Goal: Find specific page/section: Find specific page/section

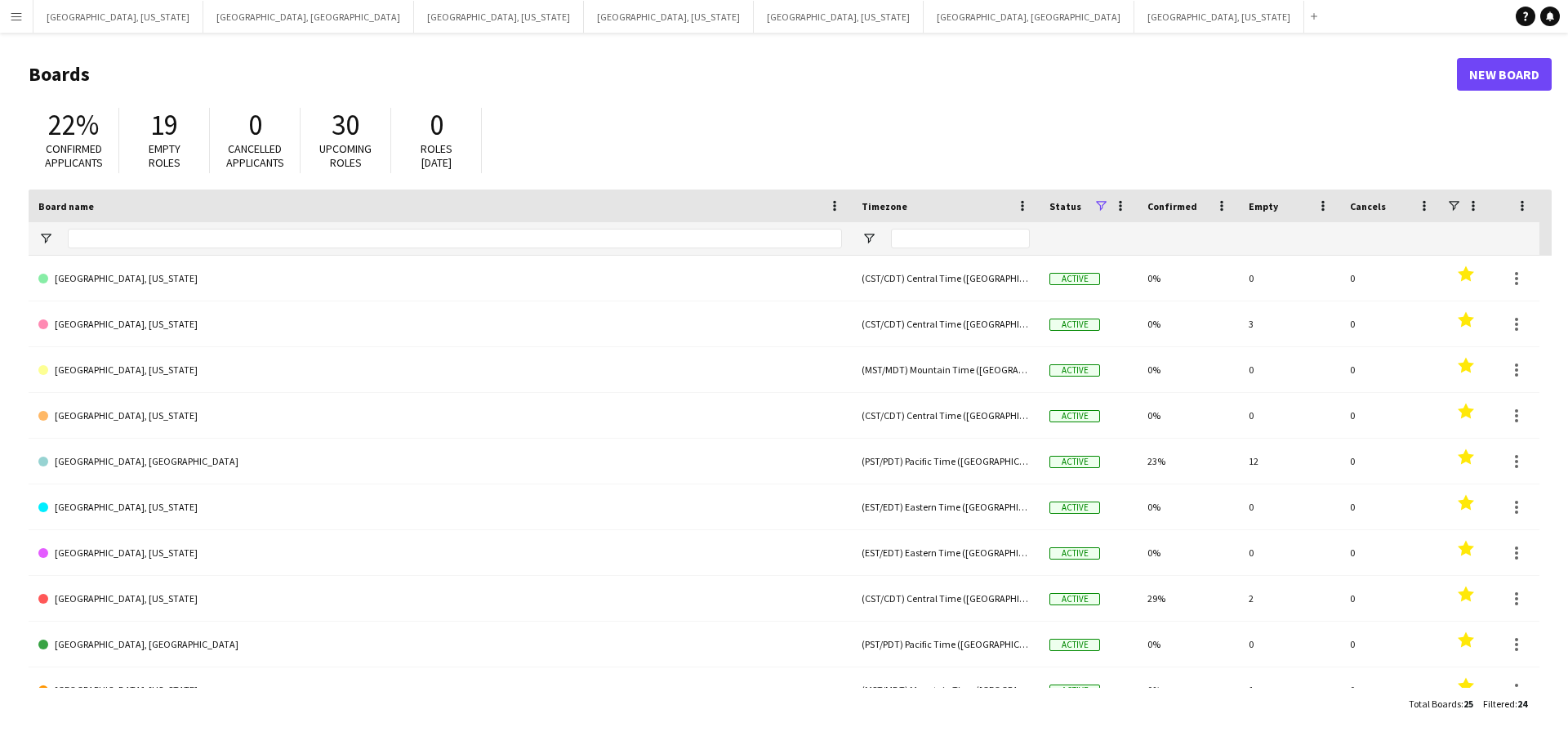
click at [11, 18] on app-icon "Menu" at bounding box center [16, 16] width 13 height 13
click at [12, 18] on app-icon "Menu" at bounding box center [16, 16] width 13 height 13
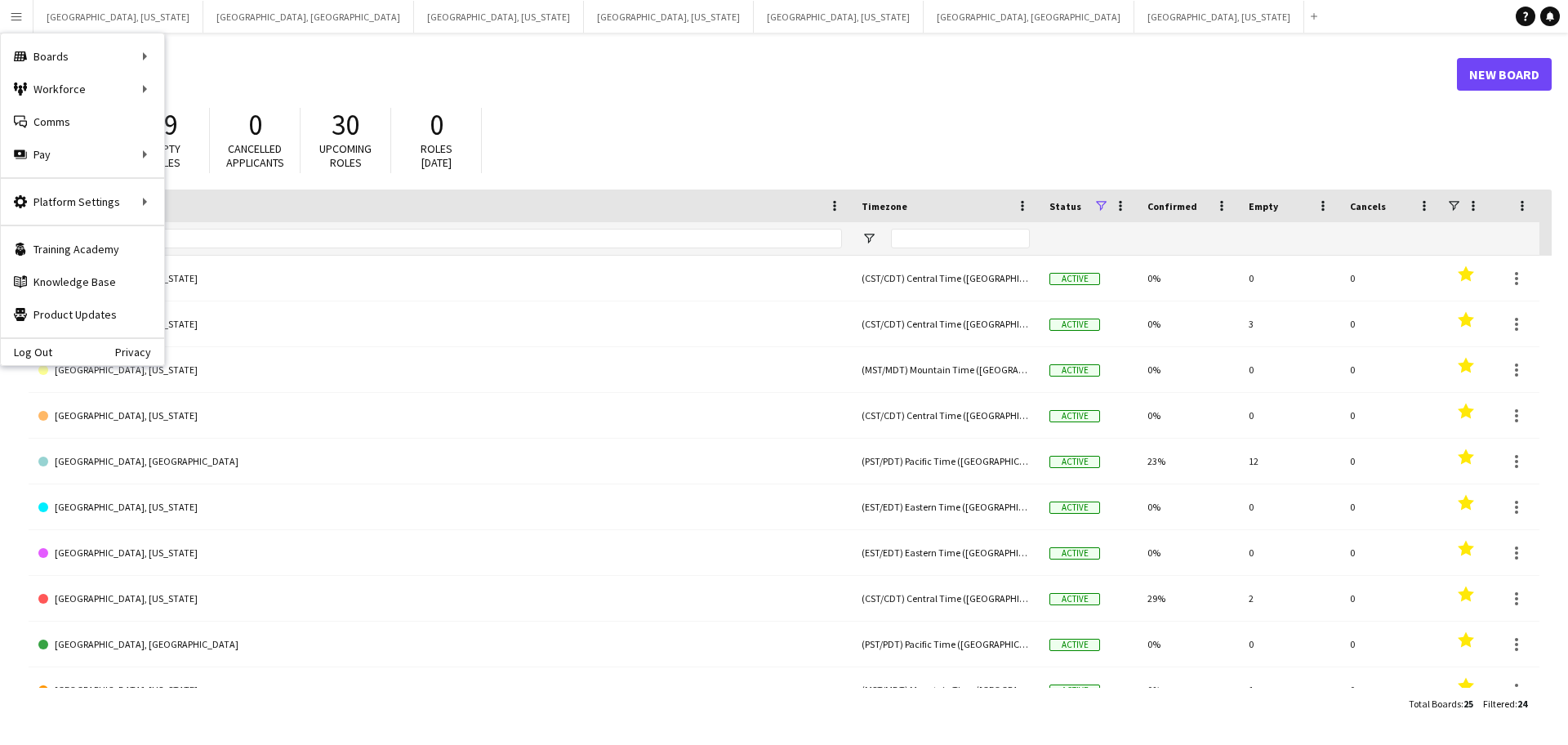
click at [12, 19] on app-icon "Menu" at bounding box center [16, 16] width 13 height 13
click at [12, 20] on app-icon "Menu" at bounding box center [16, 16] width 13 height 13
click at [215, 89] on link "All jobs" at bounding box center [246, 89] width 163 height 33
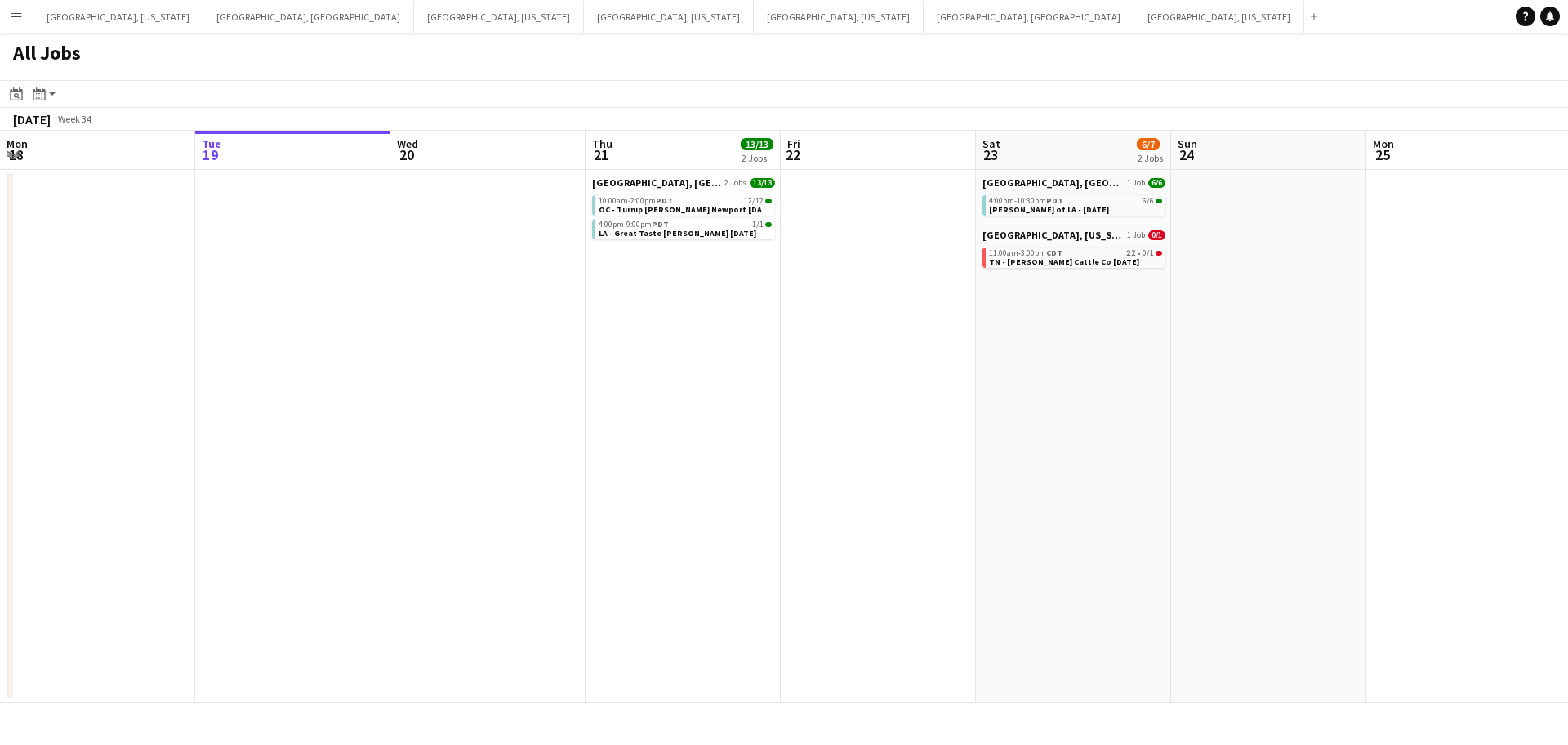
scroll to position [0, 390]
drag, startPoint x: 842, startPoint y: 433, endPoint x: 408, endPoint y: 498, distance: 438.8
click at [408, 498] on app-calendar-viewport "Sat 16 20/20 6 Jobs Sun 17 Mon 18 Tue 19 Wed 20 Thu 21 13/13 2 Jobs Fri 22 Sat …" at bounding box center [784, 416] width 1568 height 571
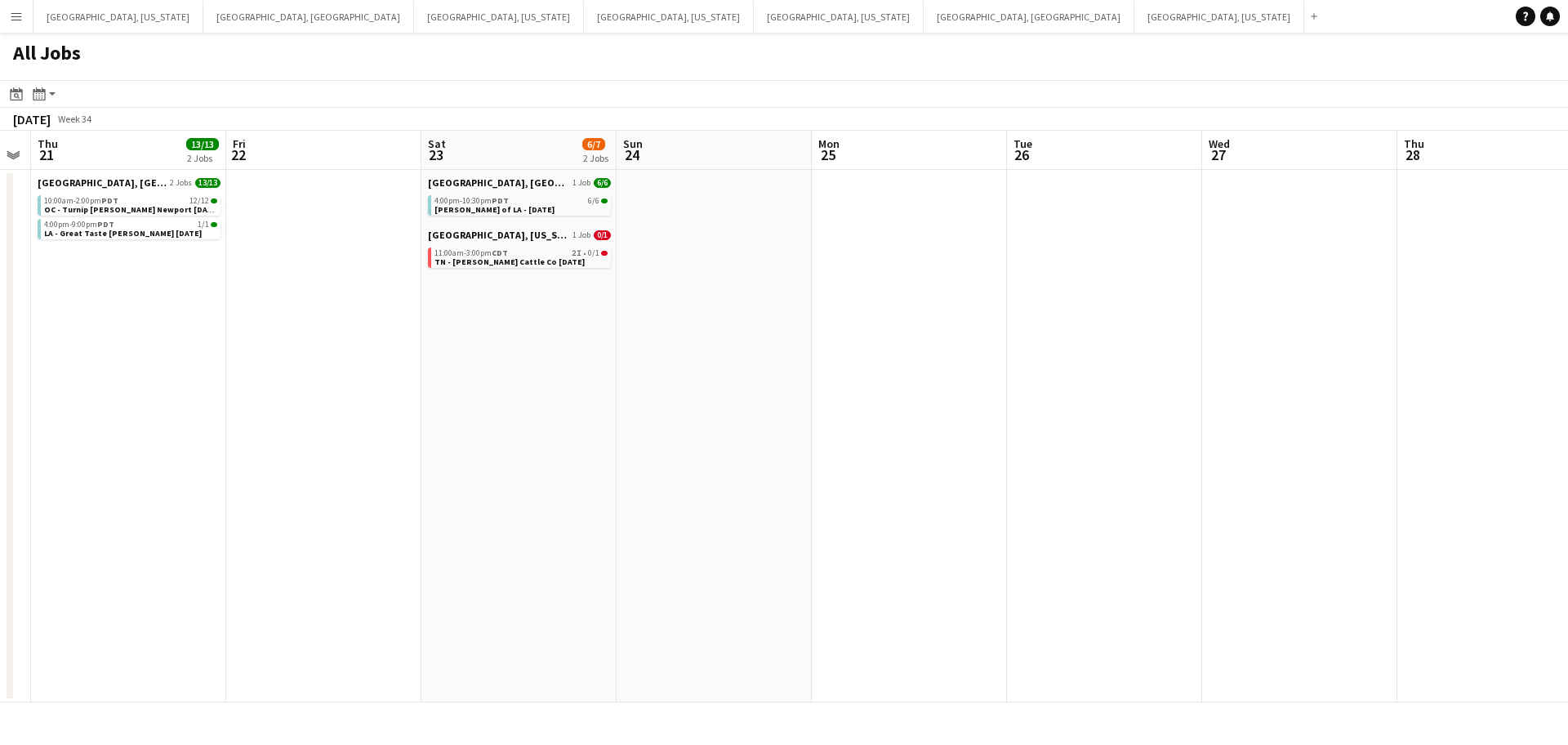
click at [538, 496] on app-calendar-viewport "Mon 18 Tue 19 Wed 20 Thu 21 13/13 2 Jobs Fri 22 Sat 23 6/7 2 Jobs Sun 24 Mon 25…" at bounding box center [784, 416] width 1568 height 571
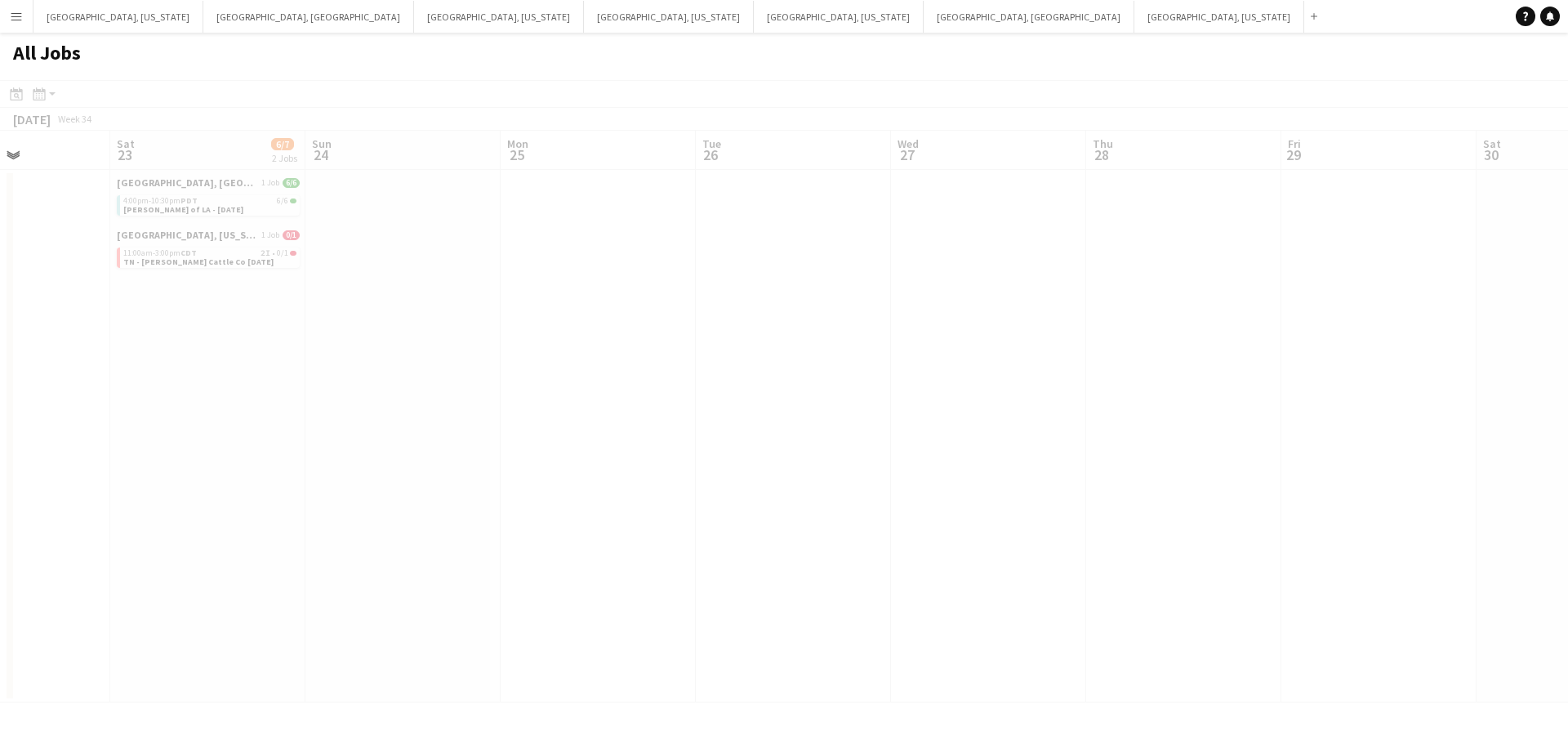
click at [454, 507] on div at bounding box center [784, 415] width 1568 height 670
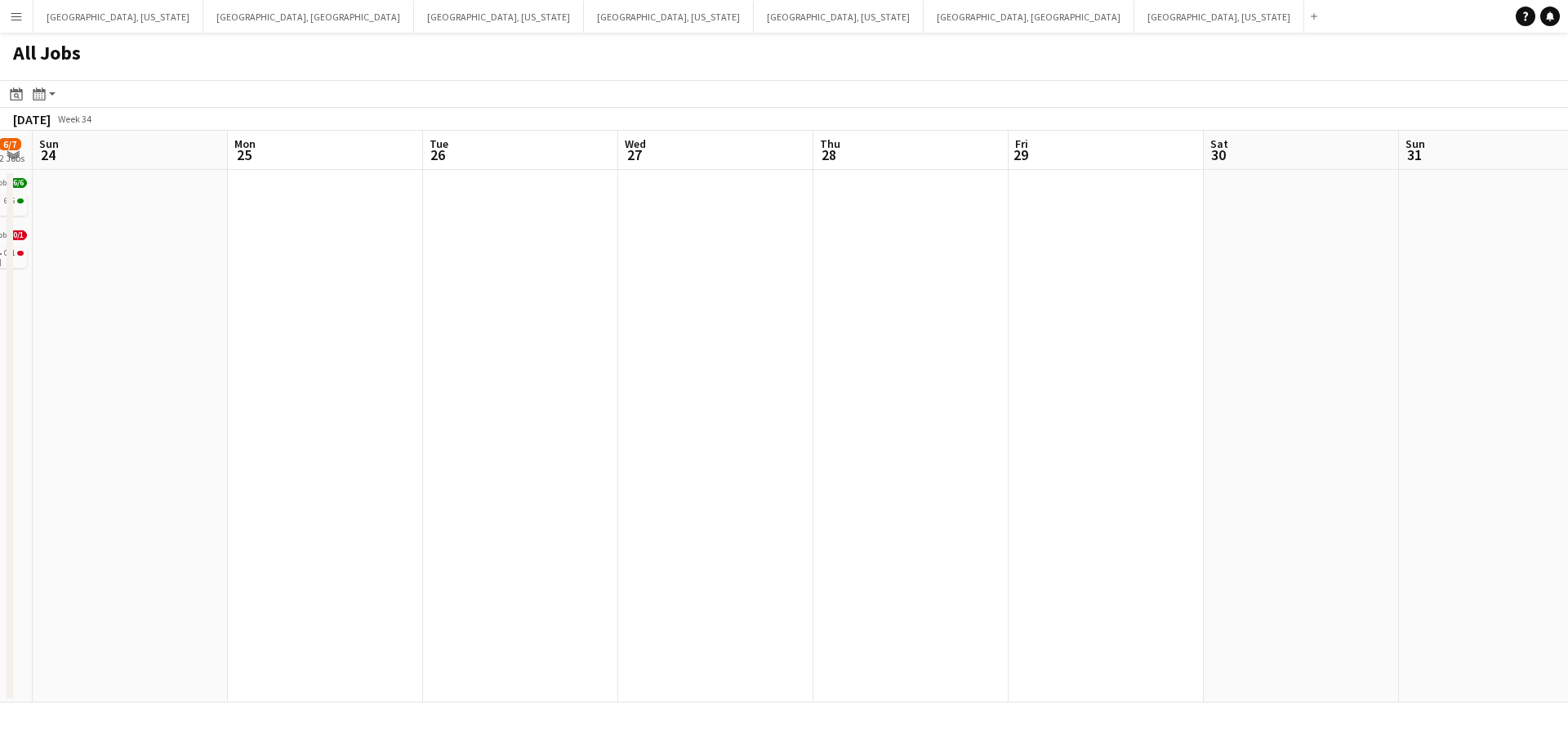
drag, startPoint x: 630, startPoint y: 477, endPoint x: 359, endPoint y: 491, distance: 271.4
click at [359, 491] on app-calendar-viewport "Wed 20 Thu 21 13/13 2 Jobs Fri 22 Sat 23 6/7 2 Jobs Sun 24 Mon 25 Tue 26 Wed 27…" at bounding box center [784, 416] width 1568 height 571
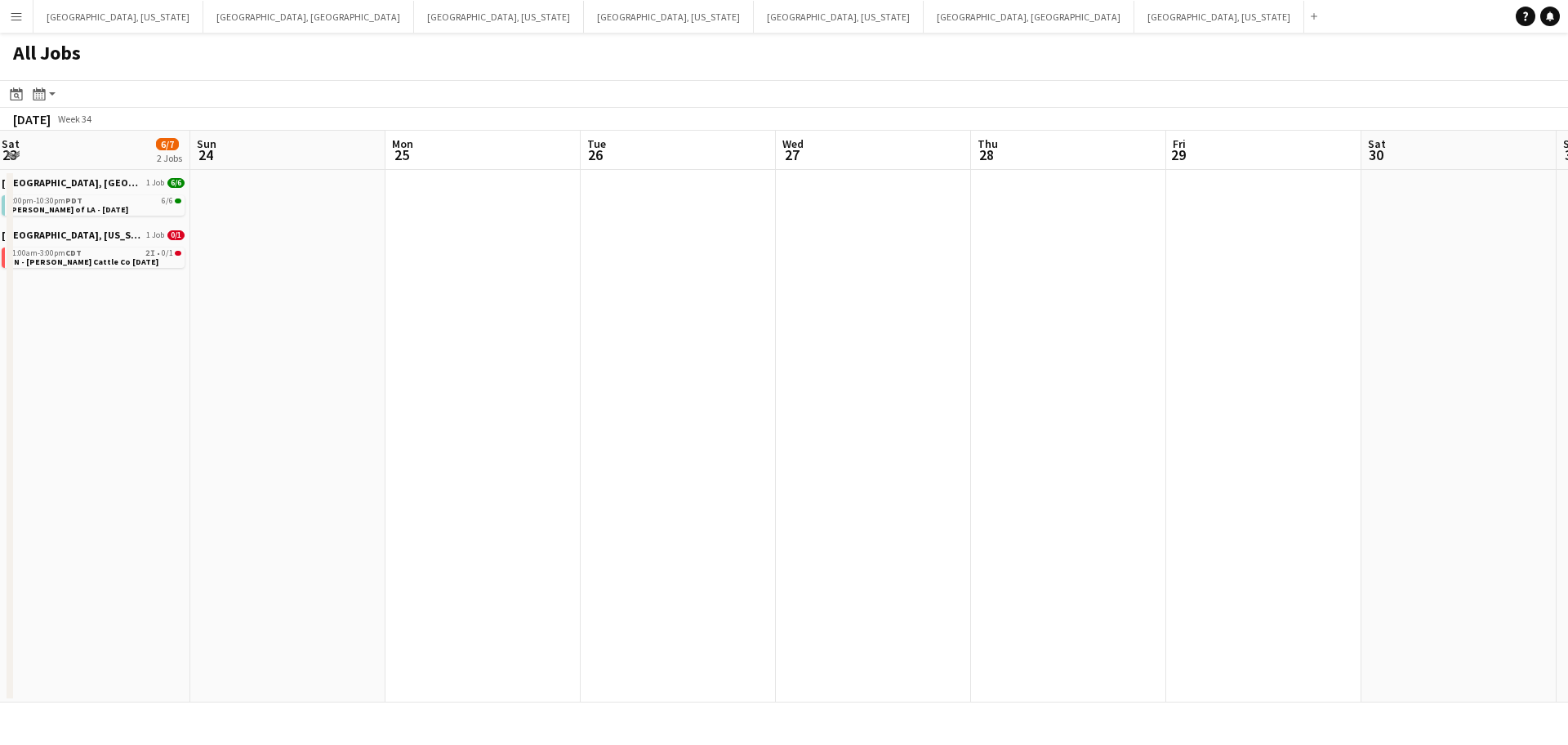
scroll to position [0, 388]
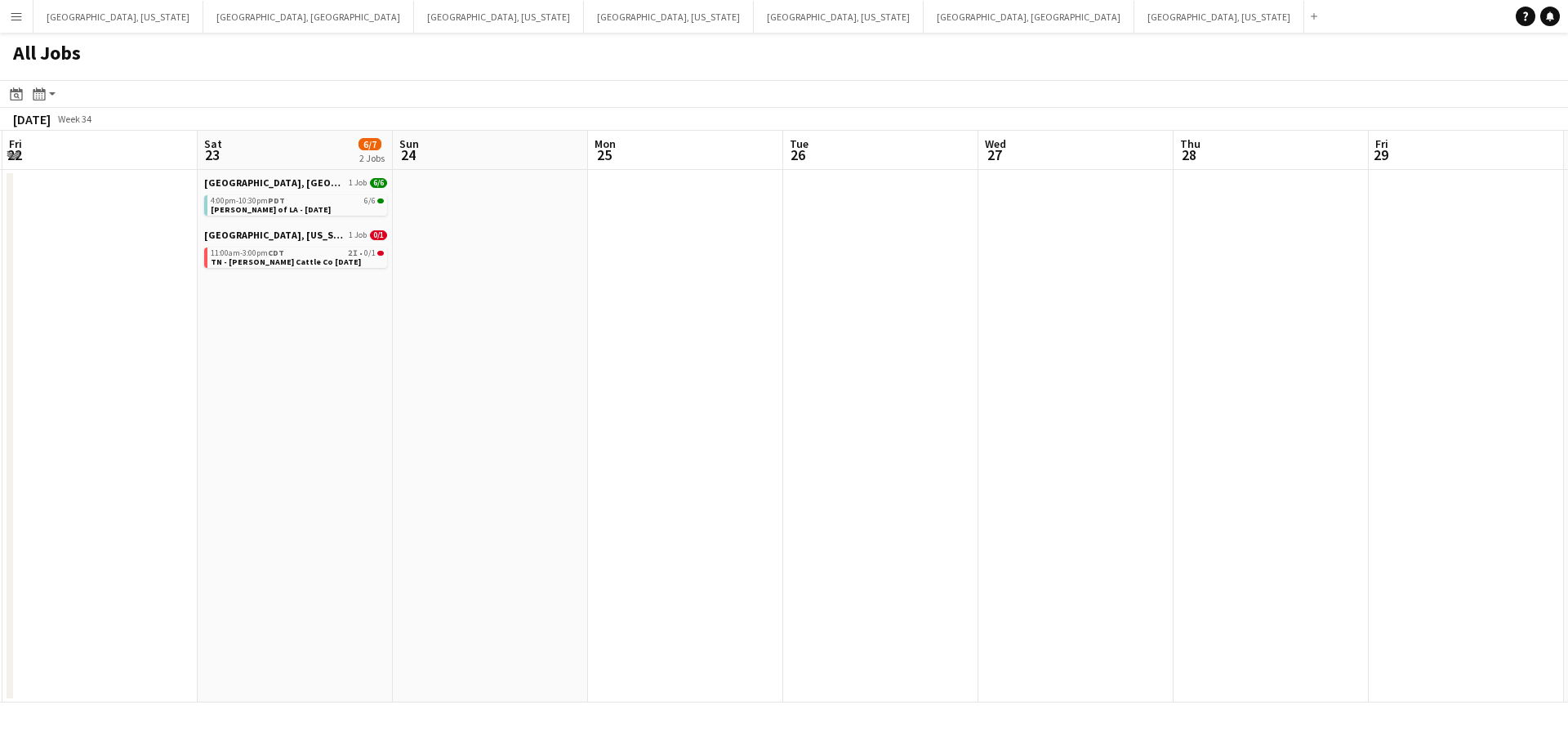
drag, startPoint x: 313, startPoint y: 498, endPoint x: 673, endPoint y: 460, distance: 362.0
click at [673, 460] on app-calendar-viewport "Wed 20 Thu 21 13/13 2 Jobs Fri 22 Sat 23 6/7 2 Jobs Sun 24 Mon 25 Tue 26 Wed 27…" at bounding box center [784, 416] width 1568 height 571
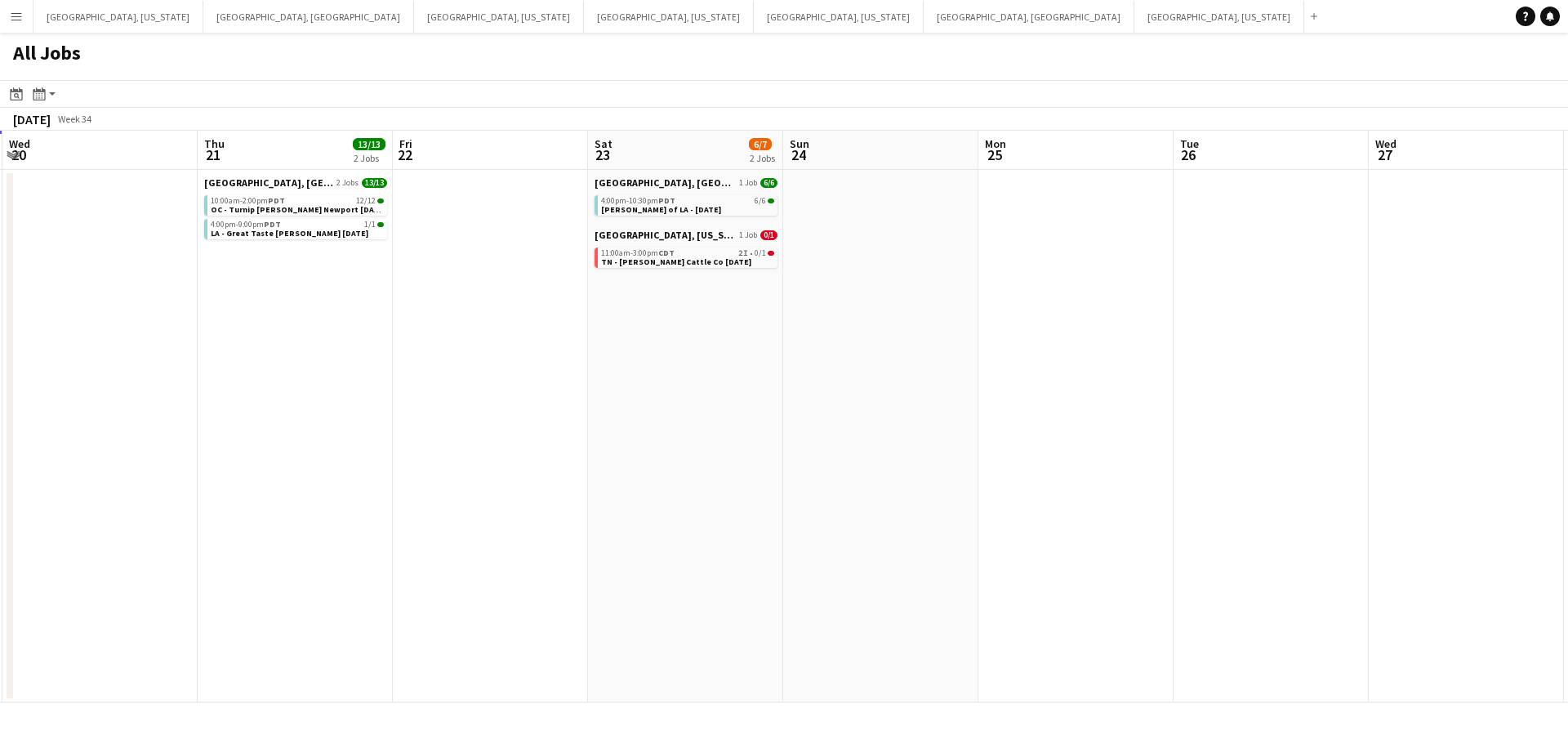
drag, startPoint x: 399, startPoint y: 495, endPoint x: 880, endPoint y: 414, distance: 487.8
click at [880, 414] on app-calendar-viewport "Mon 18 Tue 19 Wed 20 Thu 21 13/13 2 Jobs Fri 22 Sat 23 6/7 2 Jobs Sun 24 Mon 25…" at bounding box center [784, 416] width 1568 height 571
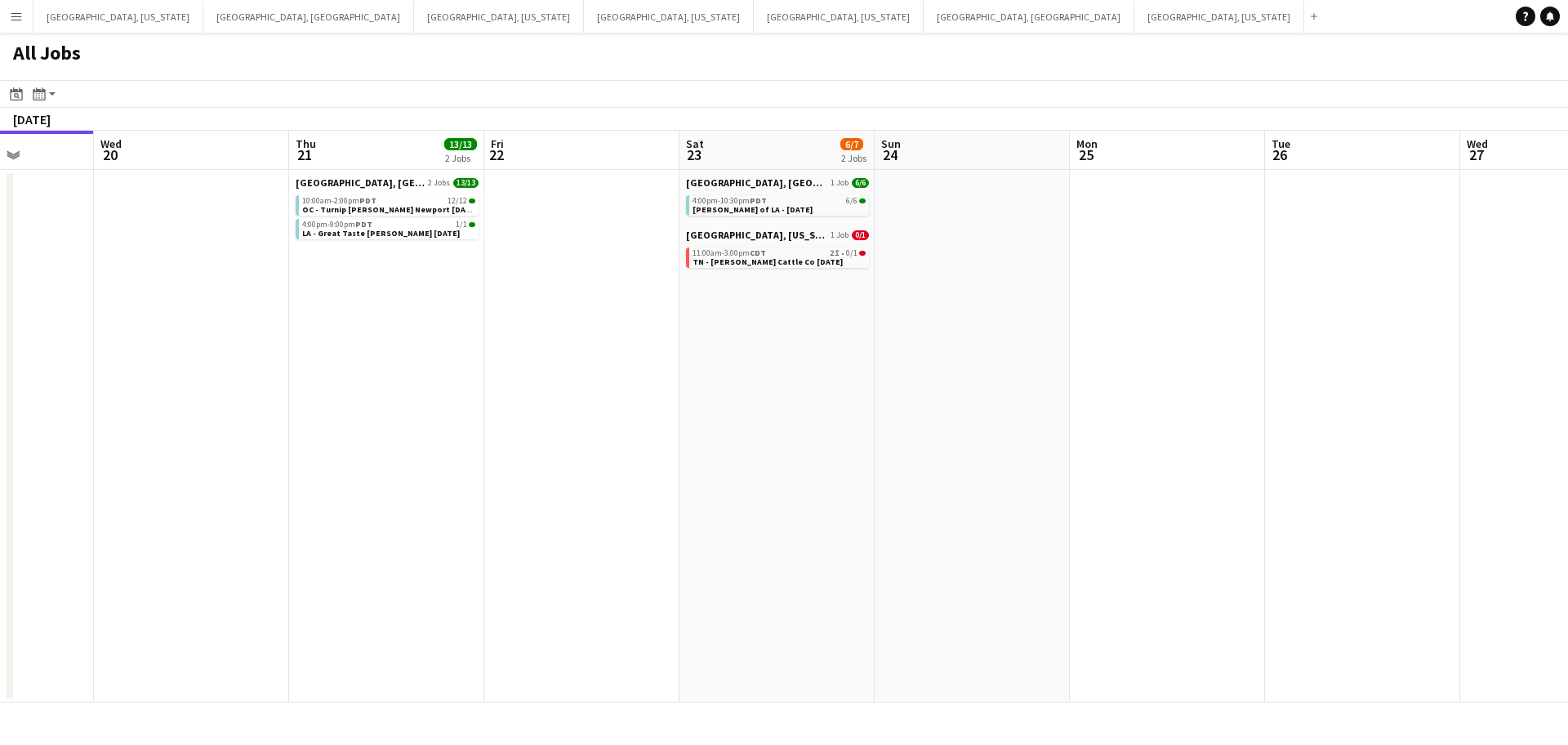
drag, startPoint x: 525, startPoint y: 450, endPoint x: 983, endPoint y: 412, distance: 459.6
click at [994, 412] on app-calendar-viewport "Sun 17 Mon 18 Tue 19 Wed 20 Thu 21 13/13 2 Jobs Fri 22 Sat 23 6/7 2 Jobs Sun 24…" at bounding box center [784, 416] width 1568 height 571
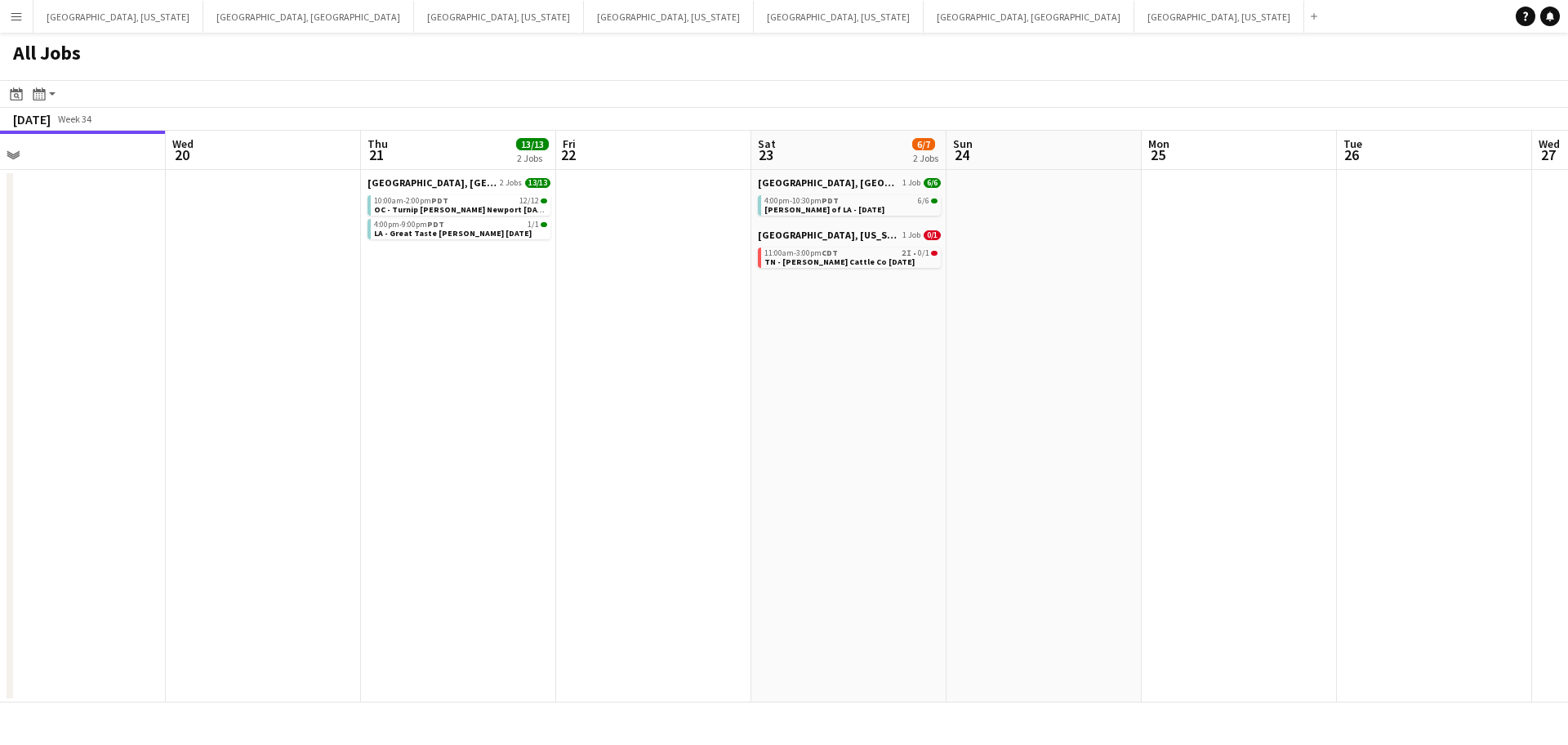
drag, startPoint x: 917, startPoint y: 423, endPoint x: 515, endPoint y: 465, distance: 404.2
click at [516, 465] on app-calendar-viewport "Fri 15 2/2 2 Jobs Sat 16 20/20 6 Jobs Sun 17 Mon 18 Tue 19 Wed 20 Thu 21 13/13 …" at bounding box center [784, 416] width 1568 height 571
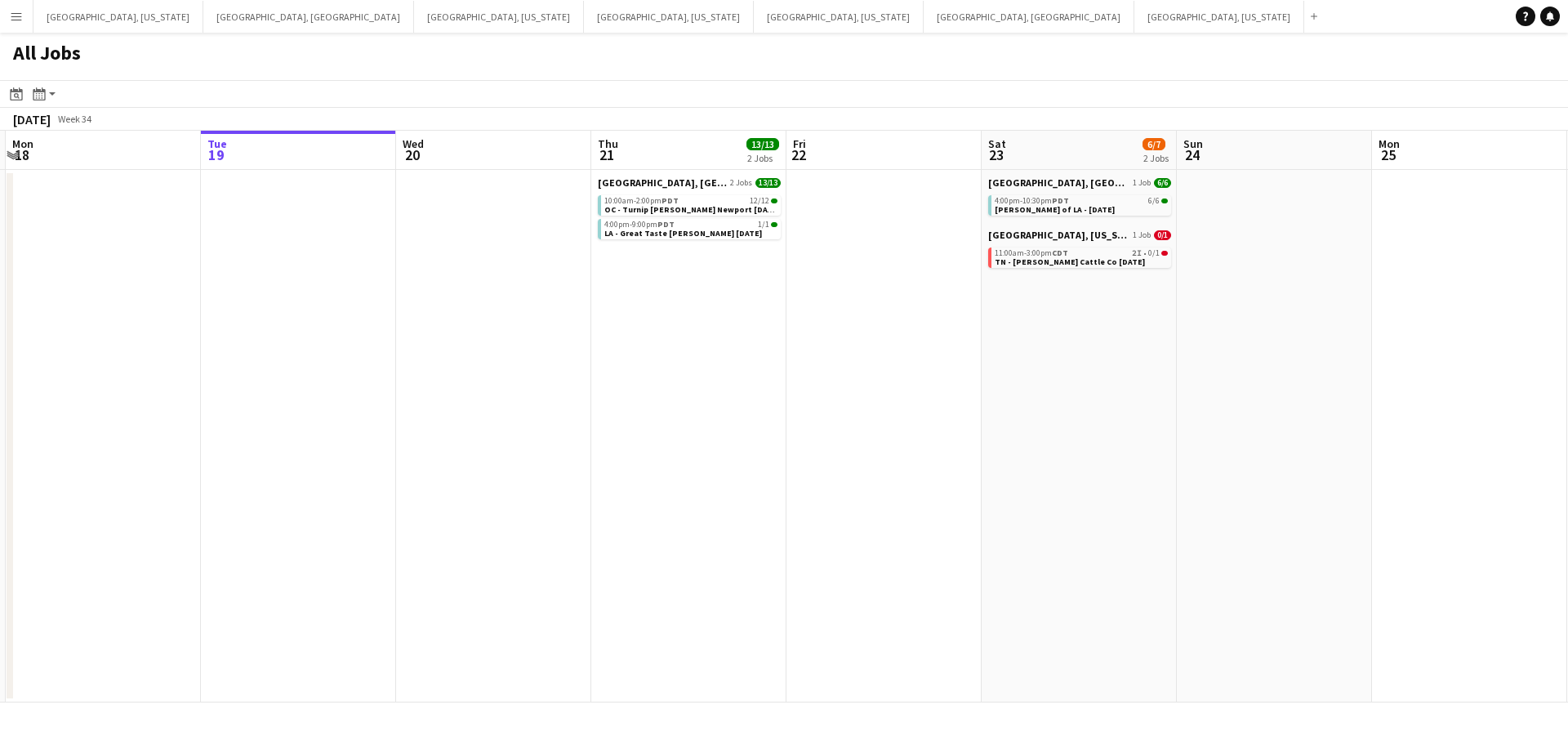
drag, startPoint x: 1256, startPoint y: 387, endPoint x: 896, endPoint y: 440, distance: 363.9
click at [946, 432] on app-calendar-viewport "Fri 15 2/2 2 Jobs Sat 16 20/20 6 Jobs Sun 17 Mon 18 Tue 19 Wed 20 Thu 21 13/13 …" at bounding box center [784, 416] width 1568 height 571
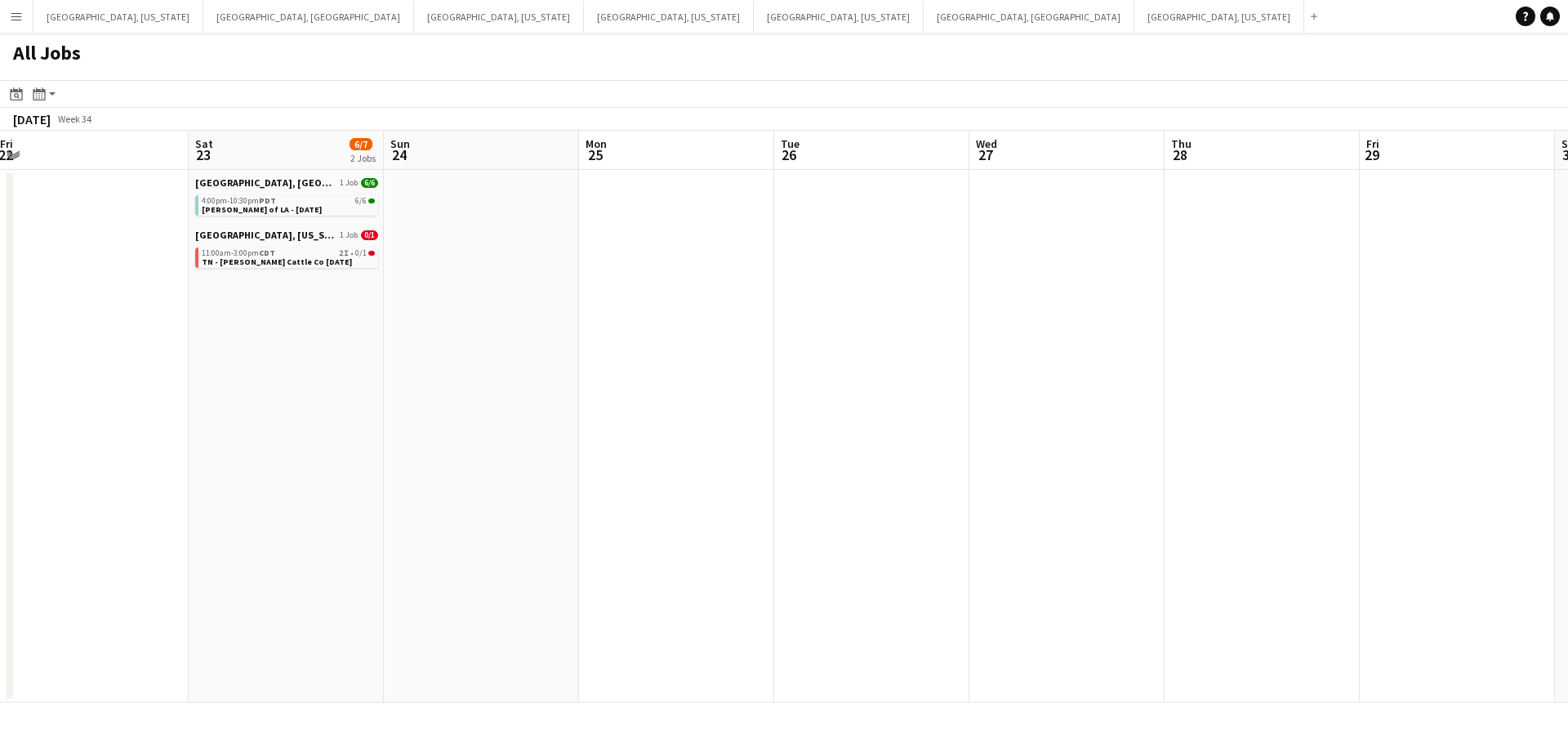
drag, startPoint x: 1212, startPoint y: 404, endPoint x: 1117, endPoint y: 412, distance: 95.3
click at [1149, 413] on app-calendar-viewport "Wed 20 Thu 21 13/13 2 Jobs Fri 22 Sat 23 6/7 2 Jobs Sun 24 Mon 25 Tue 26 Wed 27…" at bounding box center [784, 416] width 1568 height 571
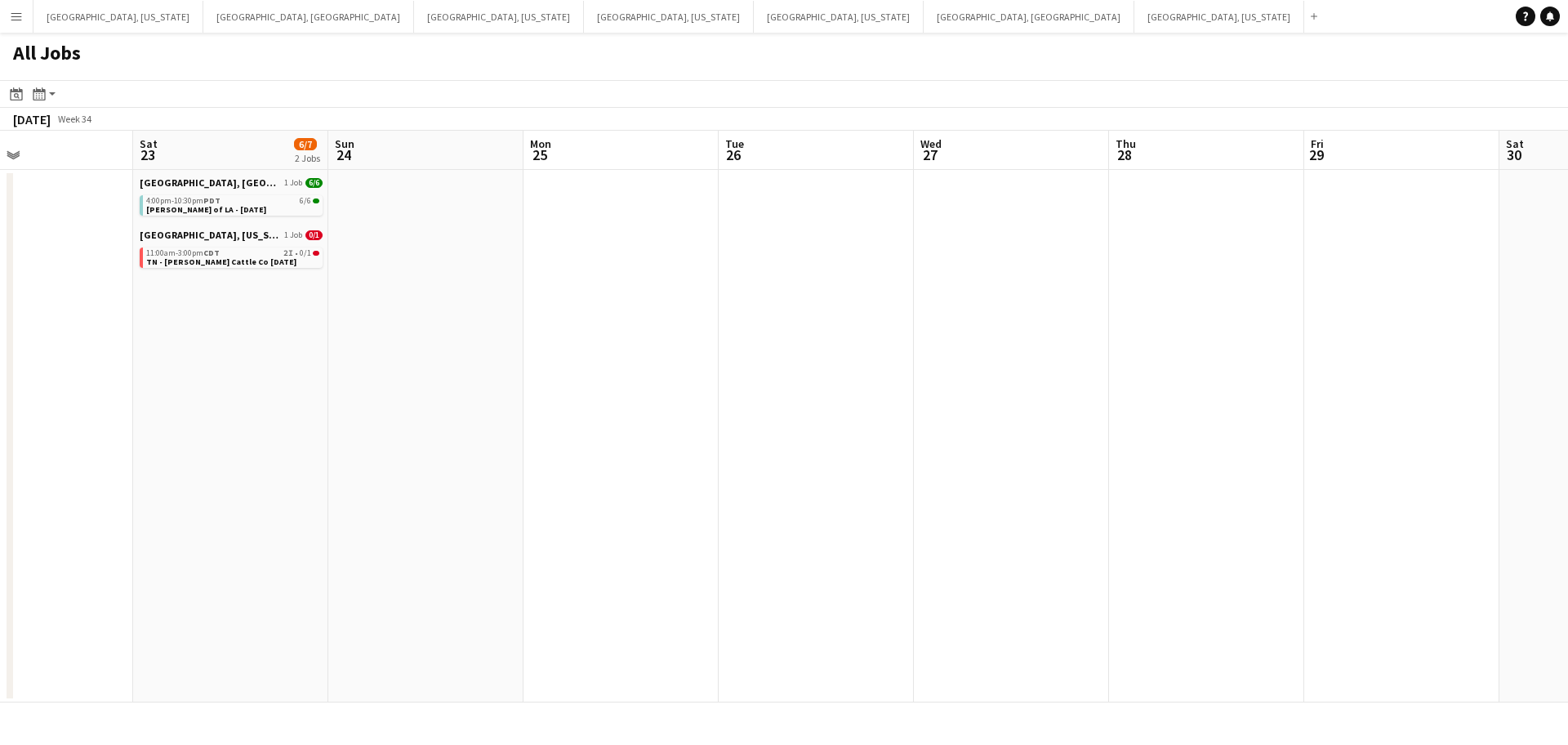
drag, startPoint x: 737, startPoint y: 450, endPoint x: 1267, endPoint y: 379, distance: 534.7
click at [1267, 379] on app-calendar-viewport "Wed 20 Thu 21 13/13 2 Jobs Fri 22 Sat 23 6/7 2 Jobs Sun 24 Mon 25 Tue 26 Wed 27…" at bounding box center [784, 416] width 1568 height 571
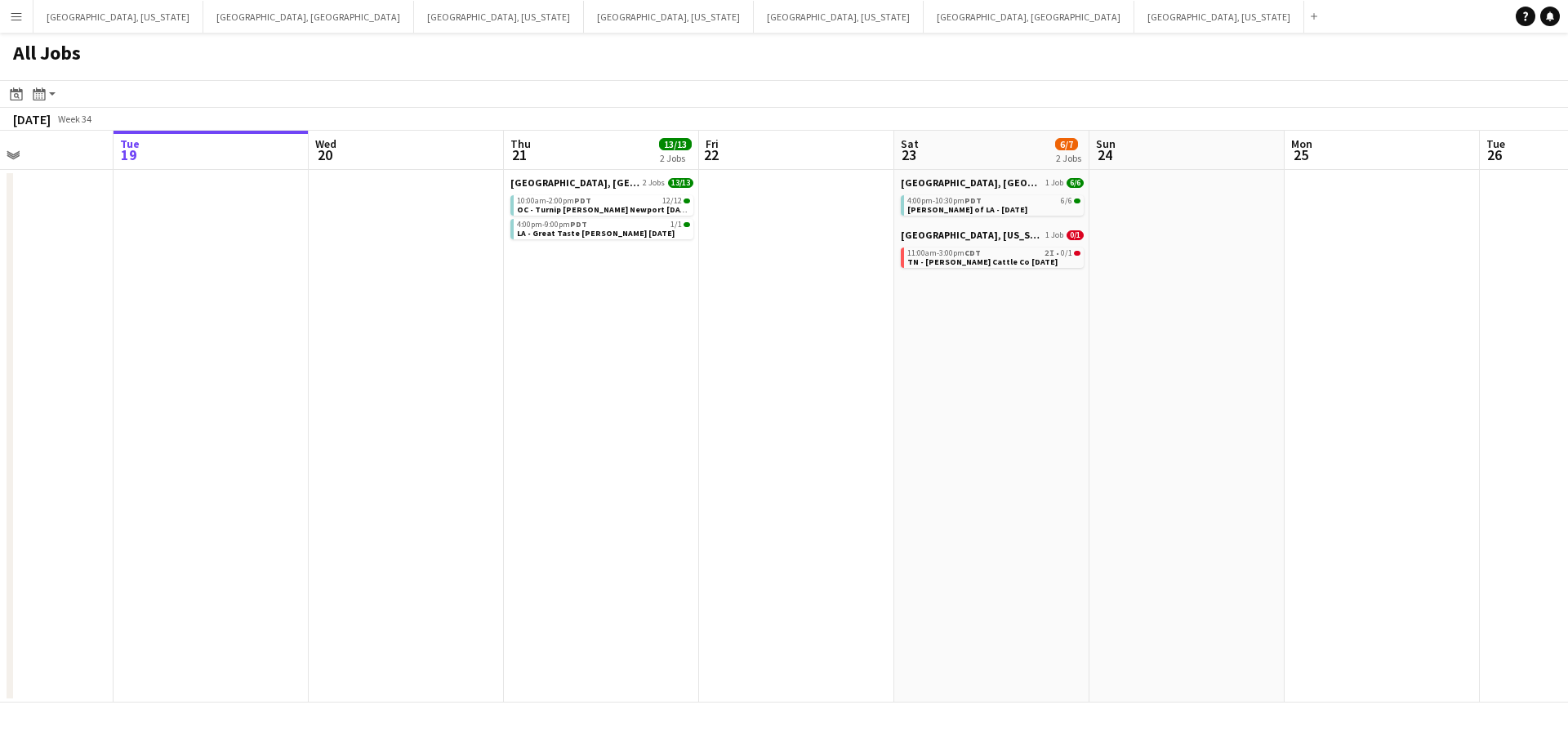
drag, startPoint x: 854, startPoint y: 447, endPoint x: 1152, endPoint y: 412, distance: 300.0
click at [1152, 412] on app-calendar-viewport "Sun 17 Mon 18 Tue 19 Wed 20 Thu 21 13/13 2 Jobs Fri 22 Sat 23 6/7 2 Jobs Sun 24…" at bounding box center [784, 416] width 1568 height 571
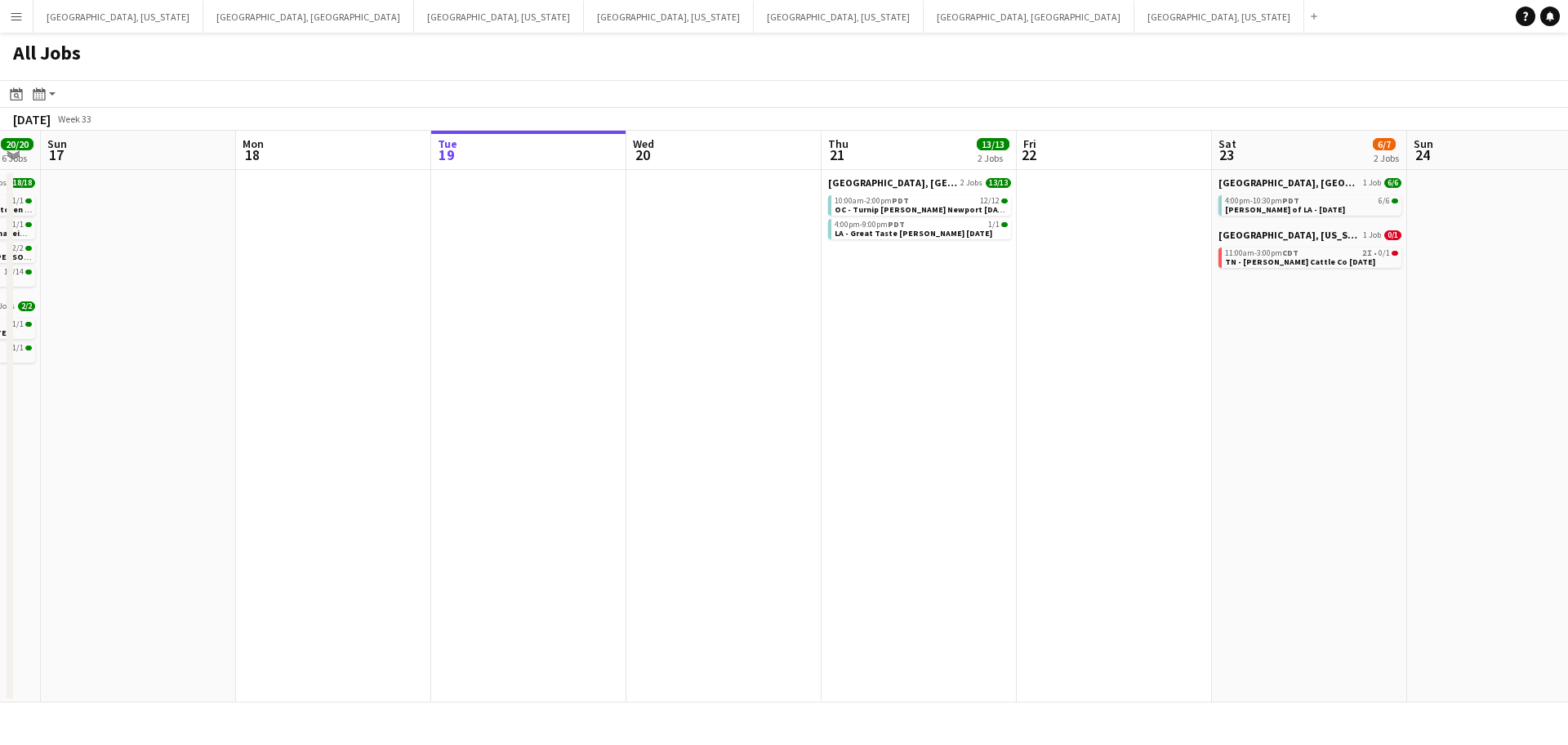
drag, startPoint x: 1193, startPoint y: 399, endPoint x: 1291, endPoint y: 383, distance: 99.3
click at [1292, 383] on app-calendar-viewport "Fri 15 2/2 2 Jobs Sat 16 20/20 6 Jobs Sun 17 Mon 18 Tue 19 Wed 20 Thu 21 13/13 …" at bounding box center [784, 416] width 1568 height 571
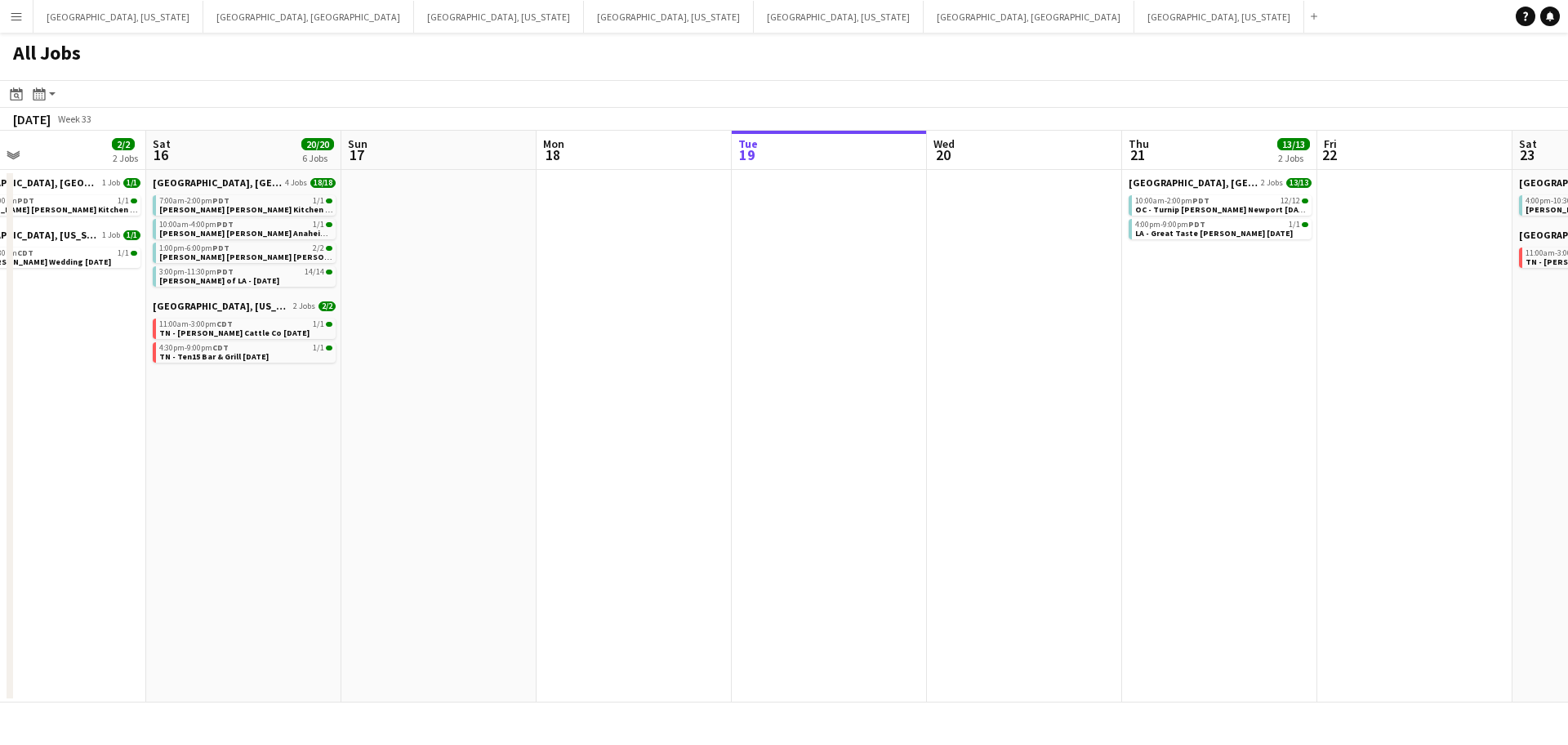
click at [1293, 379] on app-all-jobs "All Jobs Date picker [DATE] [DATE] [DATE] M [DATE] T [DATE] W [DATE] T [DATE] F…" at bounding box center [784, 368] width 1568 height 670
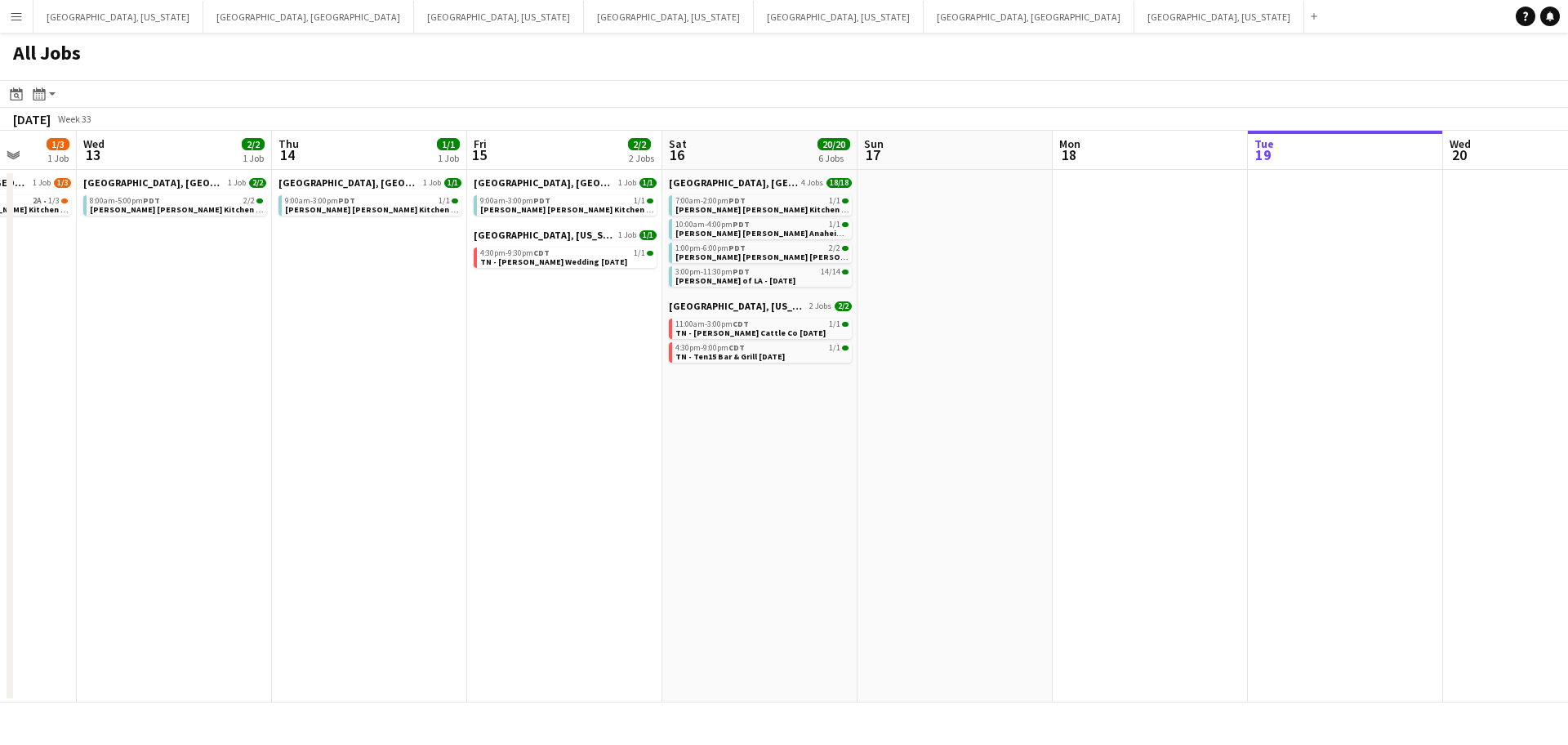
drag, startPoint x: 1094, startPoint y: 407, endPoint x: 1415, endPoint y: 356, distance: 325.0
click at [1415, 356] on app-calendar-viewport "Sun 10 Mon 11 Tue 12 1/3 1 Job Wed 13 2/2 1 Job Thu 14 1/1 1 Job Fri 15 2/2 2 J…" at bounding box center [784, 416] width 1568 height 571
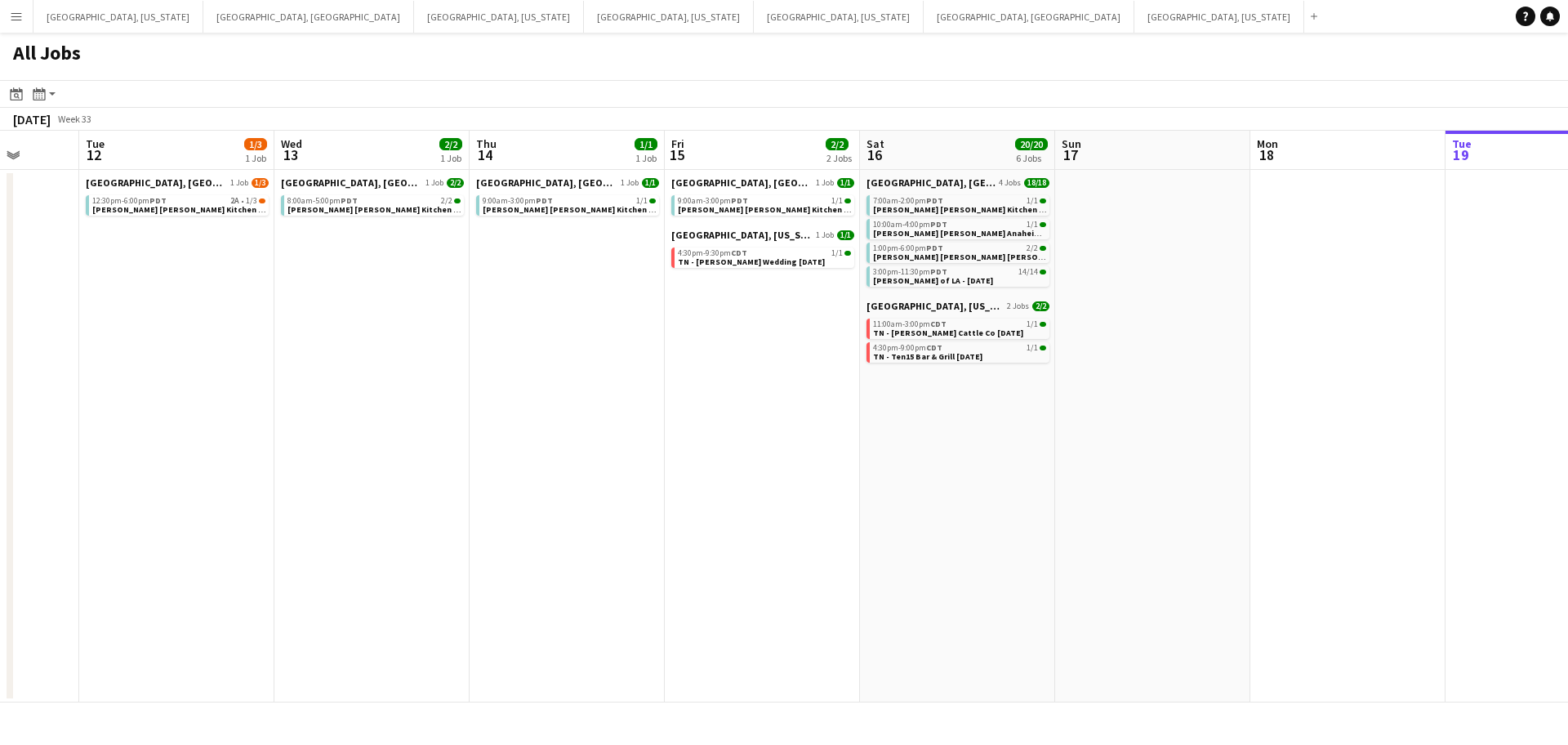
drag, startPoint x: 1109, startPoint y: 411, endPoint x: 882, endPoint y: 422, distance: 227.3
click at [882, 422] on app-calendar-viewport "Sat 9 16/16 5 Jobs Sun 10 Mon 11 Tue 12 1/3 1 Job Wed 13 2/2 1 Job Thu 14 1/1 1…" at bounding box center [784, 416] width 1568 height 571
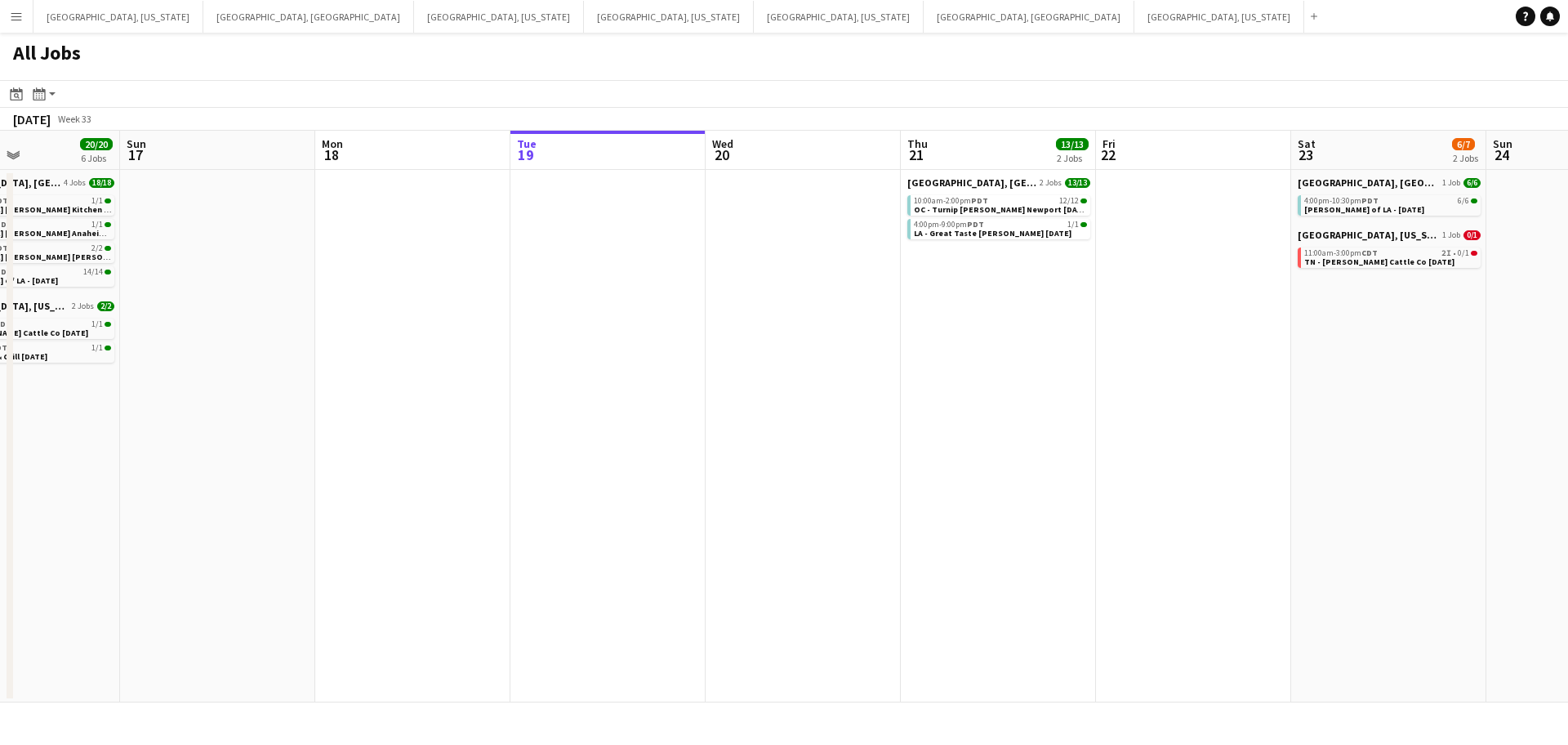
drag, startPoint x: 1423, startPoint y: 363, endPoint x: 913, endPoint y: 428, distance: 514.1
click at [913, 428] on app-calendar-viewport "Wed 13 2/2 1 Job Thu 14 1/1 1 Job Fri 15 2/2 2 Jobs Sat 16 20/20 6 Jobs Sun 17 …" at bounding box center [784, 416] width 1568 height 571
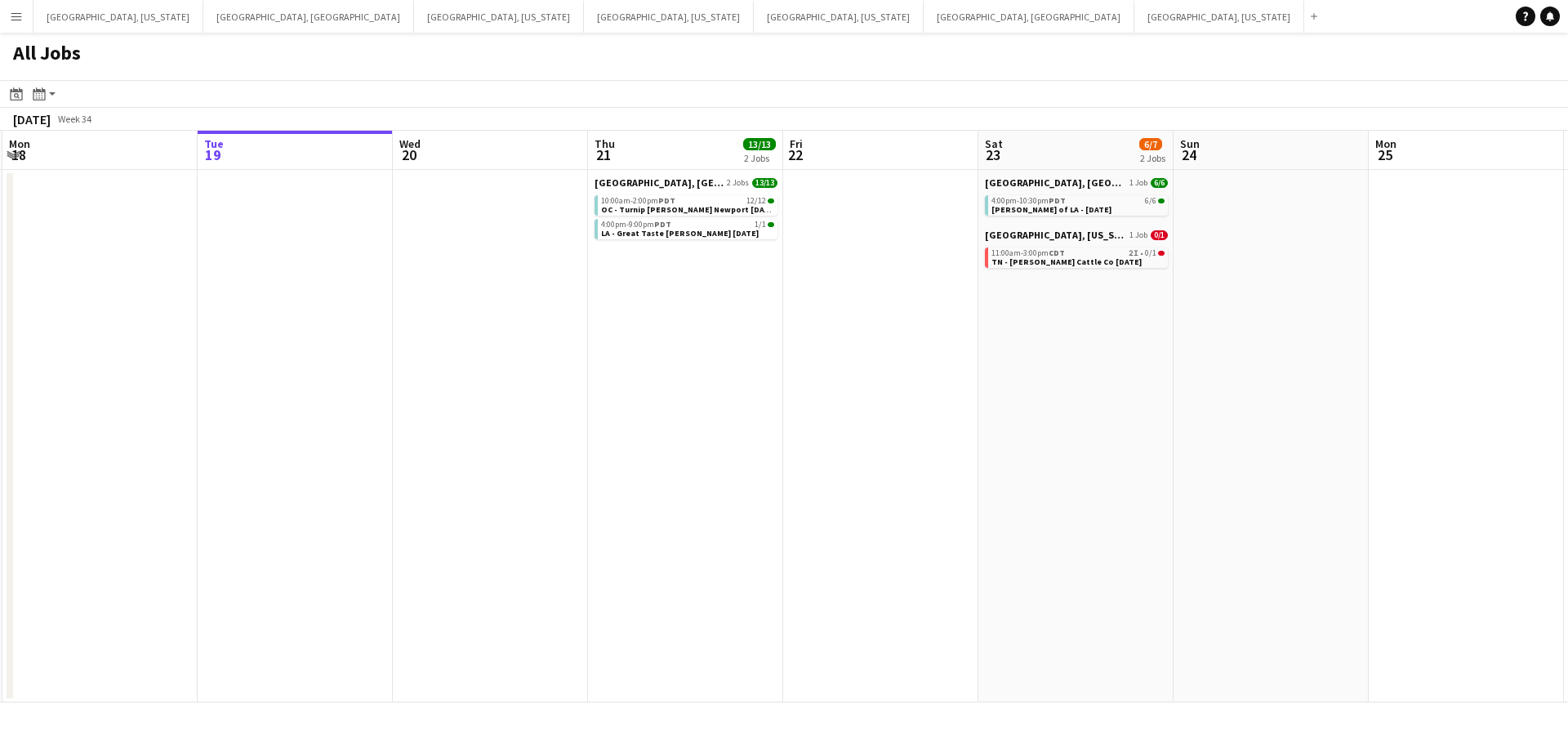
drag, startPoint x: 1213, startPoint y: 388, endPoint x: 885, endPoint y: 426, distance: 330.2
click at [885, 426] on app-calendar-viewport "Fri 15 2/2 2 Jobs Sat 16 20/20 6 Jobs Sun 17 Mon 18 Tue 19 Wed 20 Thu 21 13/13 …" at bounding box center [784, 416] width 1568 height 571
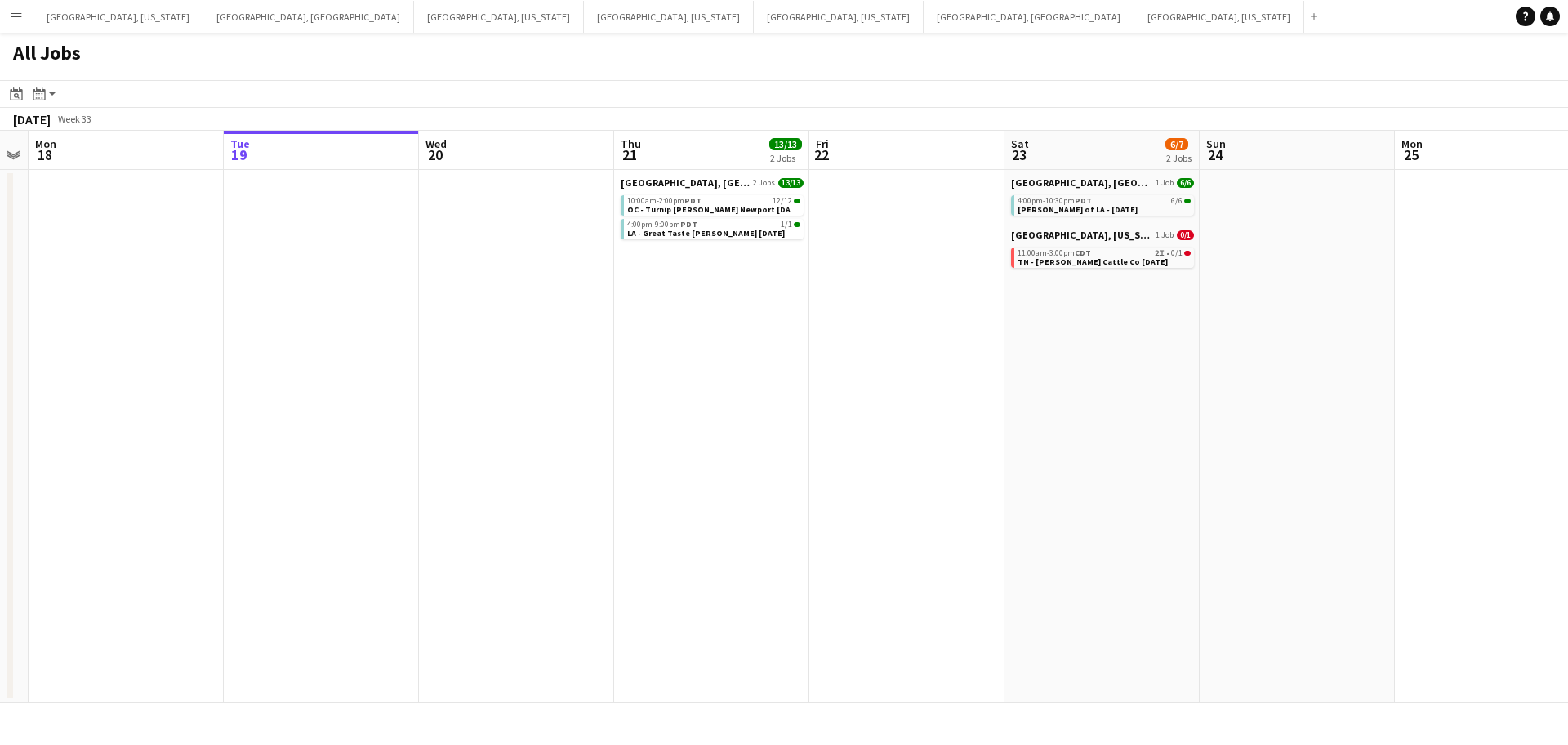
scroll to position [0, 552]
drag, startPoint x: 460, startPoint y: 445, endPoint x: 593, endPoint y: 421, distance: 135.1
click at [593, 421] on app-calendar-viewport "Fri 15 2/2 2 Jobs Sat 16 20/20 6 Jobs Sun 17 Mon 18 Tue 19 Wed 20 Thu 21 13/13 …" at bounding box center [784, 416] width 1568 height 571
